Goal: Transaction & Acquisition: Book appointment/travel/reservation

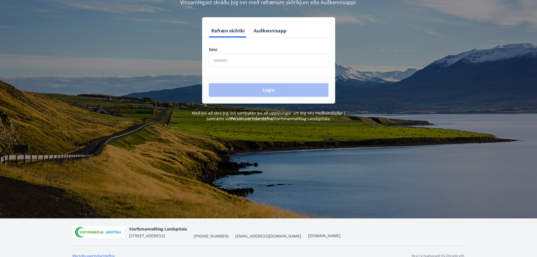
scroll to position [70, 0]
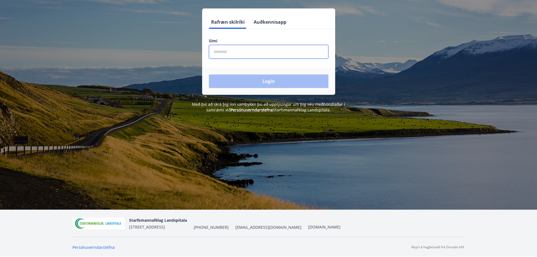
click at [228, 55] on input "phone" at bounding box center [269, 52] width 120 height 14
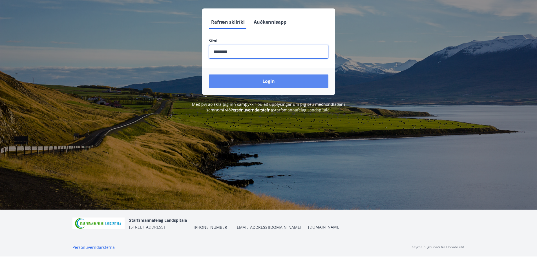
type input "********"
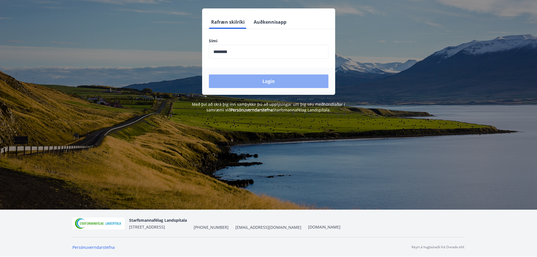
click at [250, 84] on button "Login" at bounding box center [269, 81] width 120 height 14
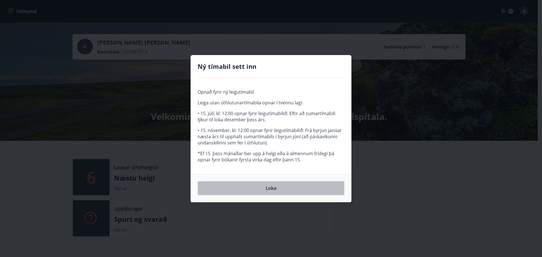
click at [265, 189] on button "Loka" at bounding box center [270, 188] width 147 height 14
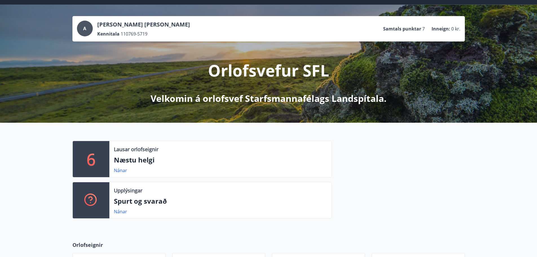
scroll to position [28, 0]
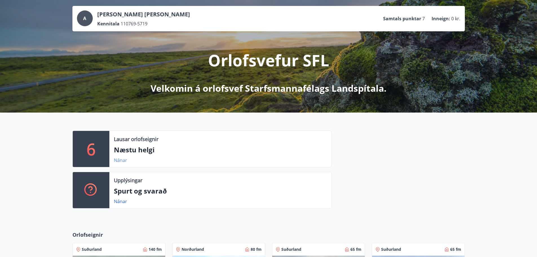
click at [120, 159] on link "Nánar" at bounding box center [120, 160] width 13 height 6
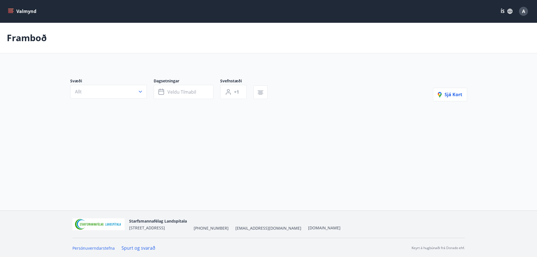
type input "*"
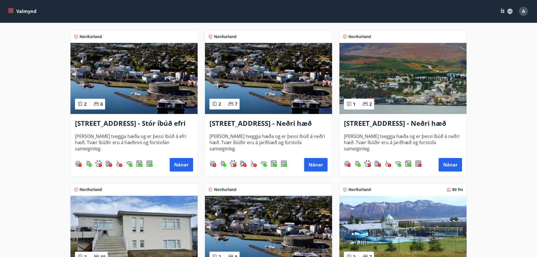
scroll to position [141, 0]
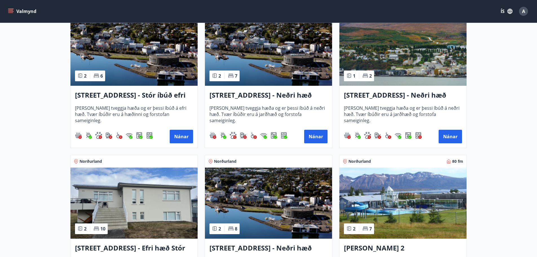
click at [136, 59] on img at bounding box center [134, 50] width 127 height 71
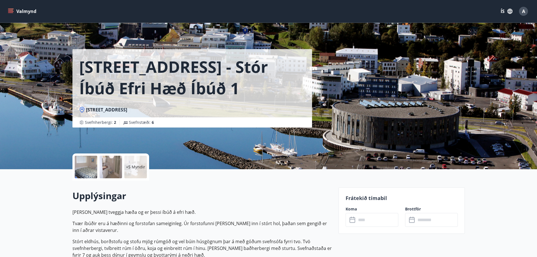
click at [143, 168] on p "+5 Myndir" at bounding box center [135, 167] width 19 height 6
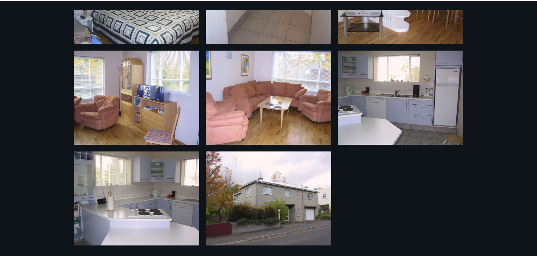
scroll to position [61, 0]
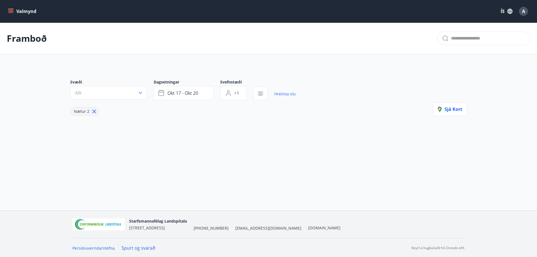
type input "*"
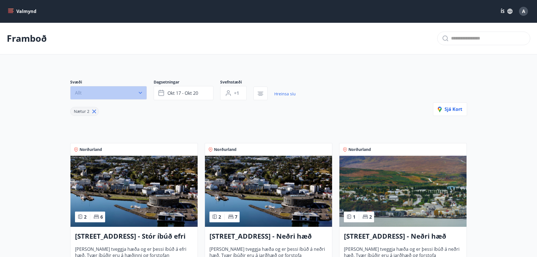
click at [133, 92] on button "Allt" at bounding box center [108, 93] width 77 height 14
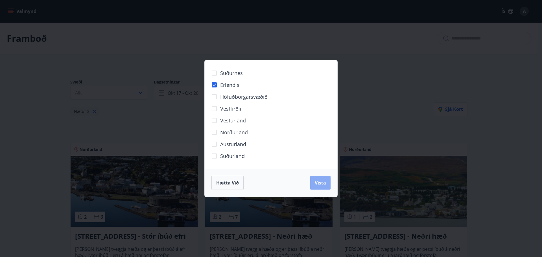
click at [317, 181] on span "Vista" at bounding box center [320, 183] width 11 height 6
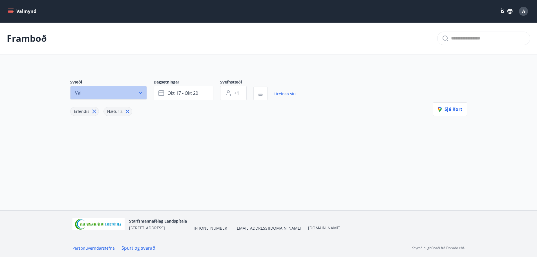
click at [117, 94] on button "Val" at bounding box center [108, 93] width 77 height 14
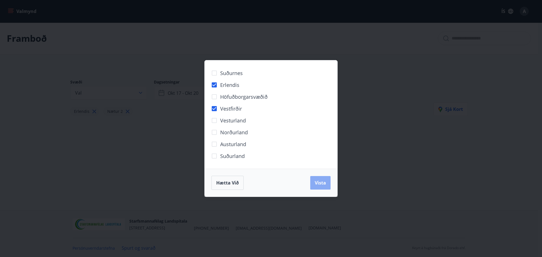
click at [325, 185] on span "Vista" at bounding box center [320, 183] width 11 height 6
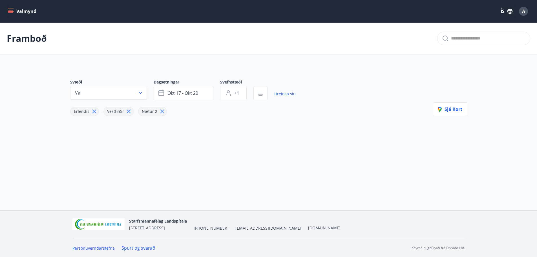
click at [95, 111] on icon at bounding box center [94, 111] width 6 height 6
click at [95, 112] on icon at bounding box center [96, 111] width 6 height 6
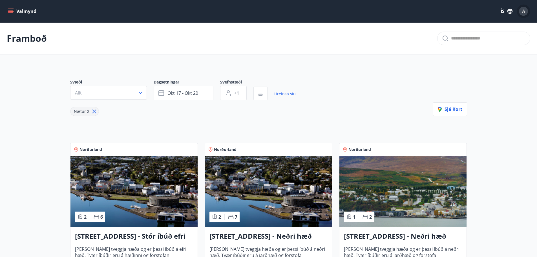
click at [523, 12] on span "A" at bounding box center [523, 11] width 3 height 6
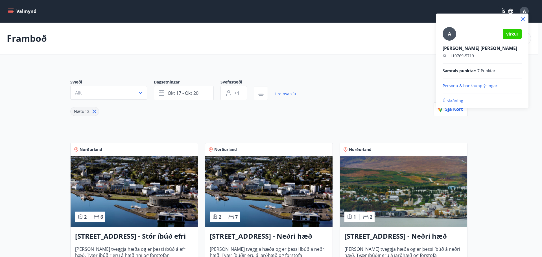
click at [448, 100] on p "Útskráning" at bounding box center [481, 101] width 79 height 6
